Goal: Navigation & Orientation: Find specific page/section

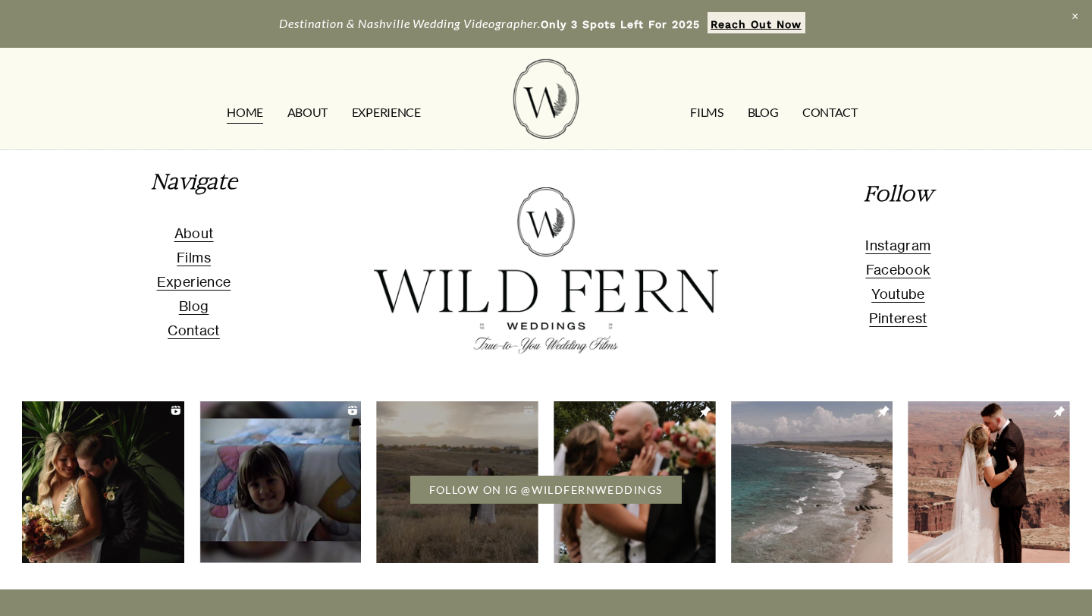
scroll to position [5204, 0]
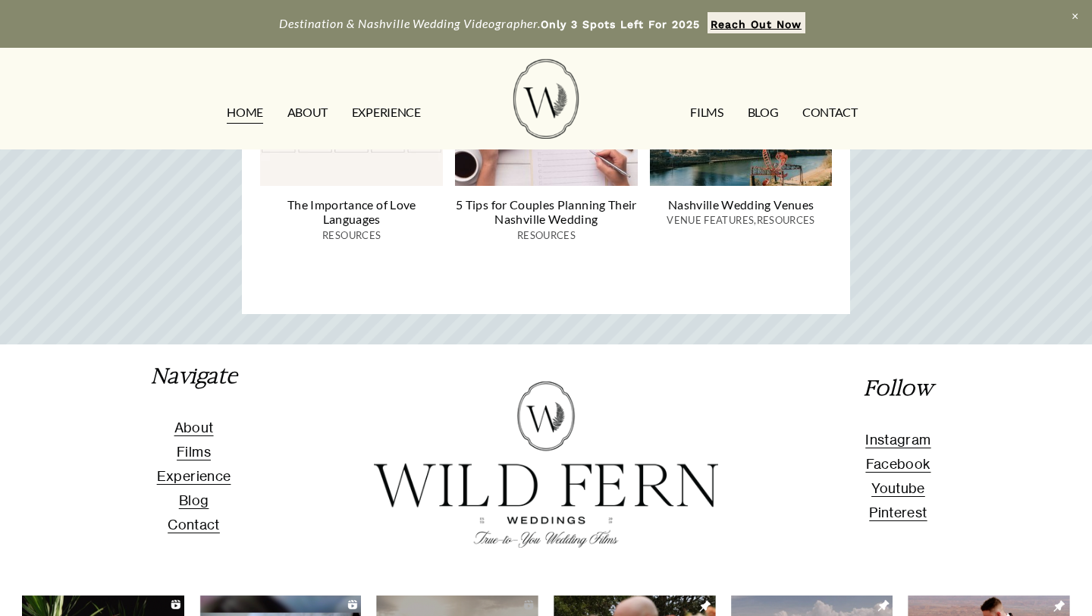
click at [305, 114] on link "ABOUT" at bounding box center [308, 113] width 40 height 24
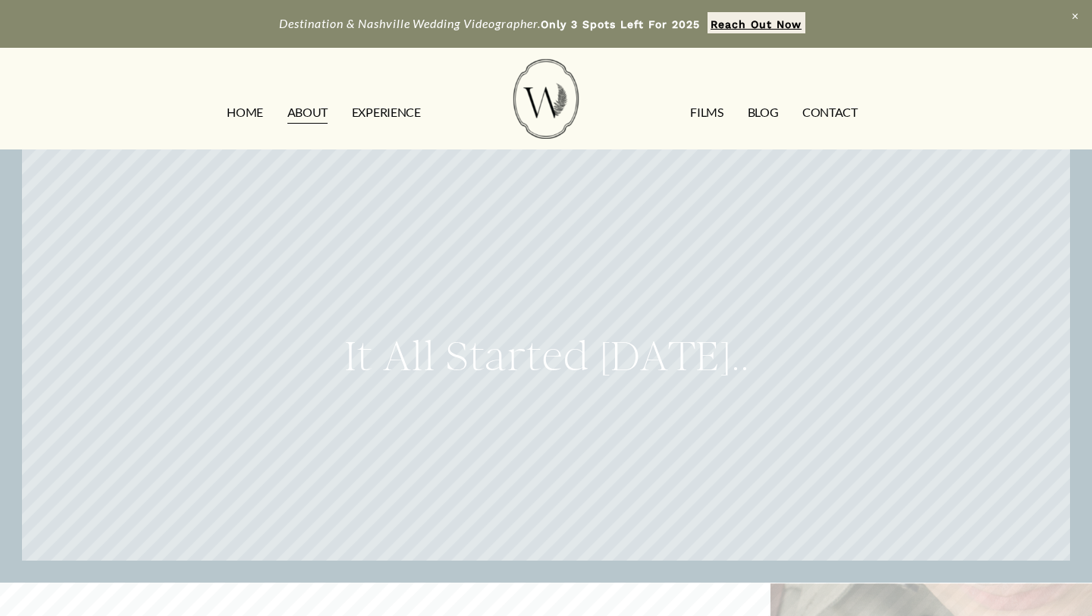
click at [401, 114] on link "EXPERIENCE" at bounding box center [386, 113] width 69 height 24
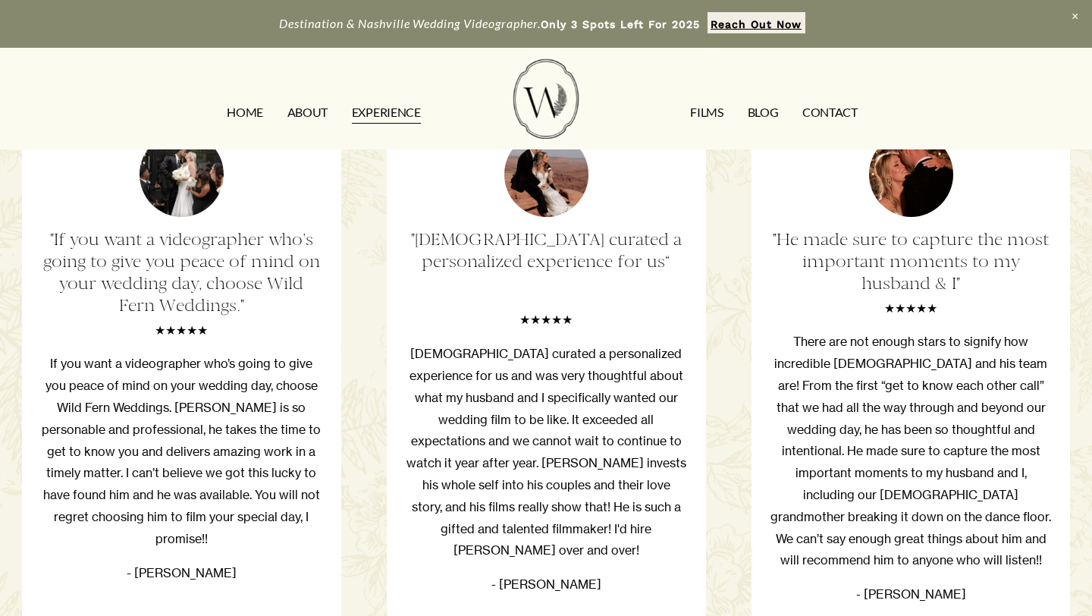
scroll to position [2463, 0]
